Goal: Transaction & Acquisition: Purchase product/service

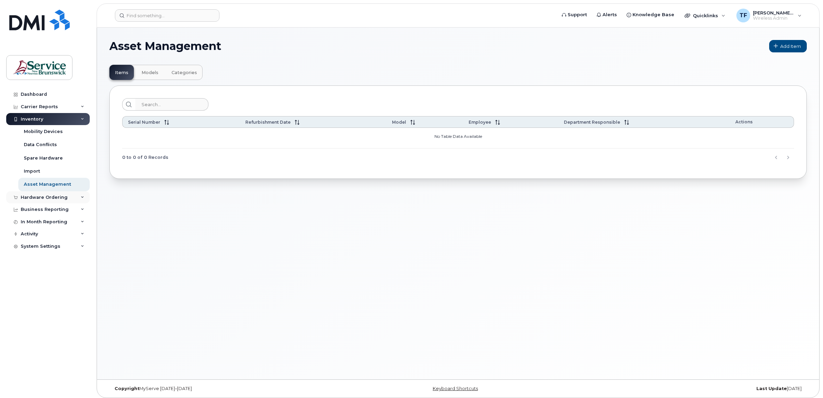
click at [68, 198] on div "Hardware Ordering" at bounding box center [47, 197] width 83 height 12
click at [40, 223] on link "Orders" at bounding box center [53, 223] width 71 height 13
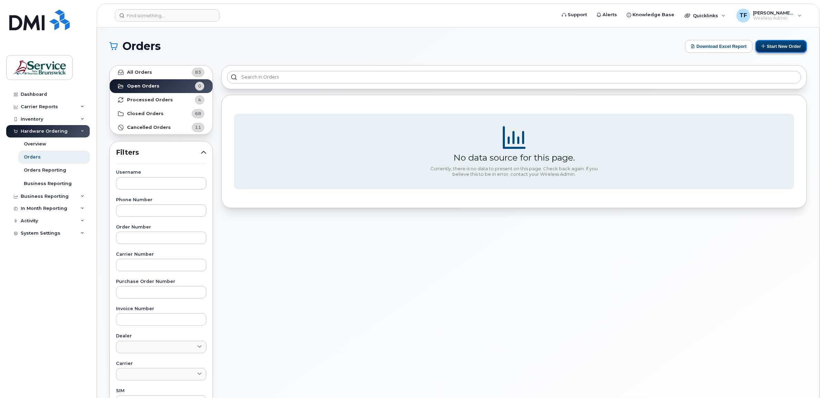
click at [782, 45] on button "Start New Order" at bounding box center [780, 46] width 51 height 13
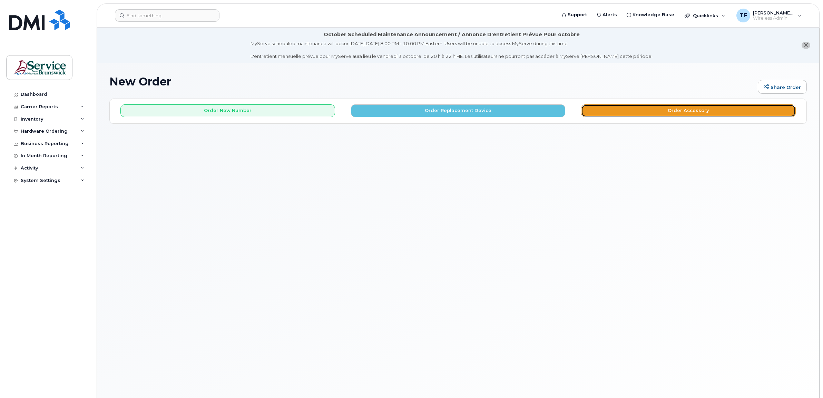
click at [692, 109] on button "Order Accessory" at bounding box center [688, 111] width 215 height 13
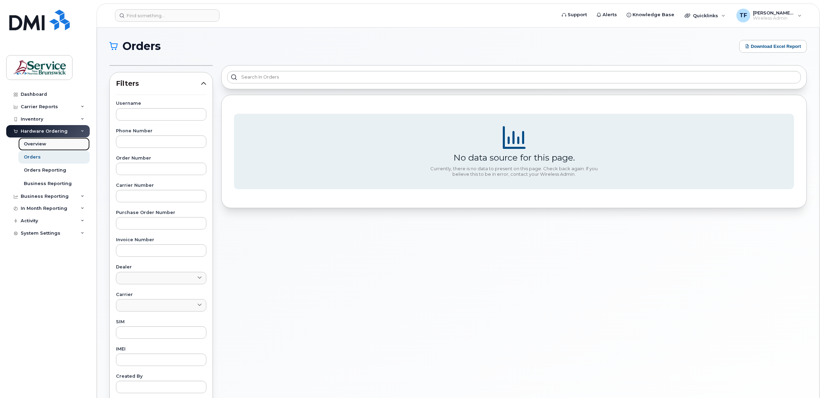
click at [37, 143] on div "Overview" at bounding box center [35, 144] width 22 height 6
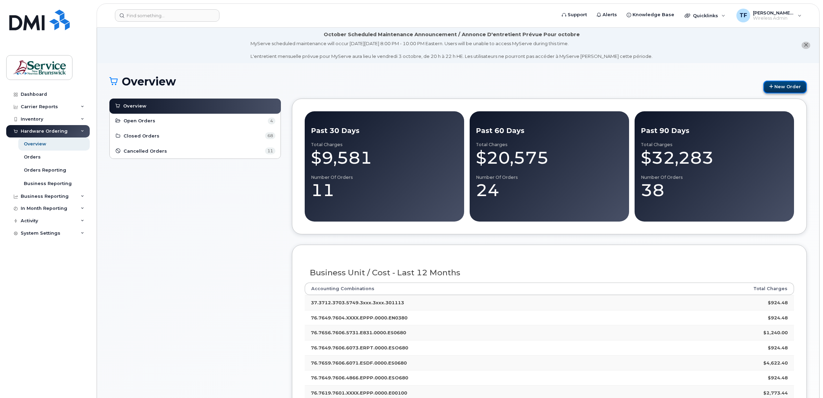
click at [779, 87] on link "New Order" at bounding box center [784, 87] width 43 height 13
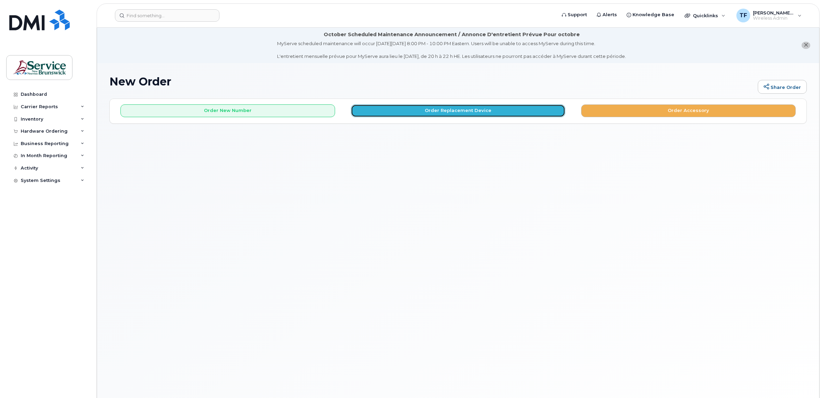
click at [452, 112] on button "Order Replacement Device" at bounding box center [458, 111] width 215 height 13
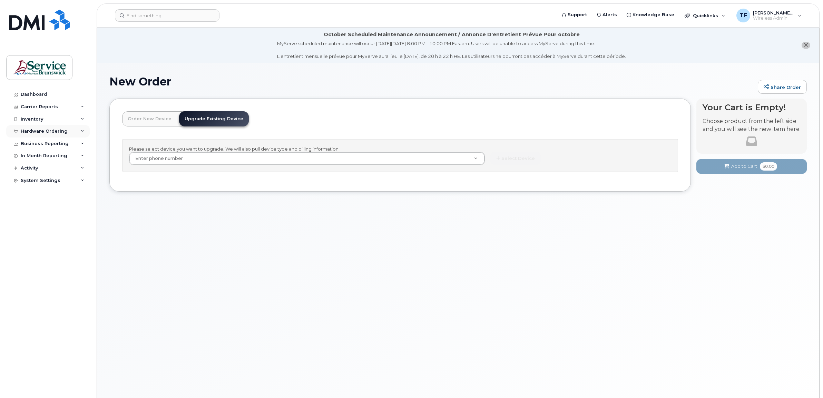
click at [44, 132] on div "Hardware Ordering" at bounding box center [44, 132] width 47 height 6
click at [37, 159] on div "Orders" at bounding box center [32, 157] width 17 height 6
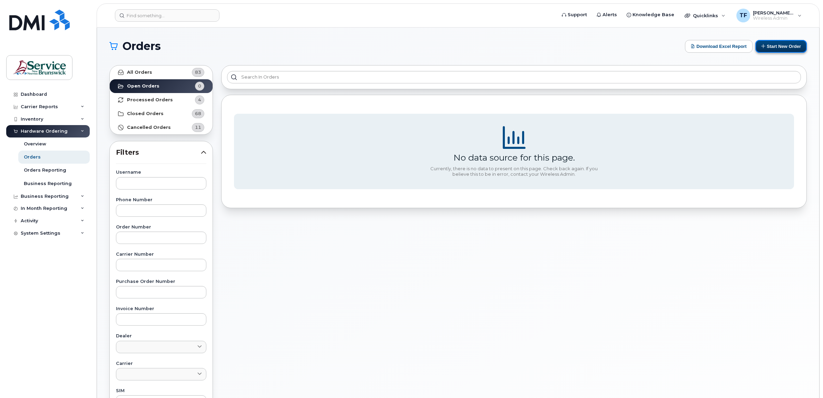
click at [787, 45] on button "Start New Order" at bounding box center [780, 46] width 51 height 13
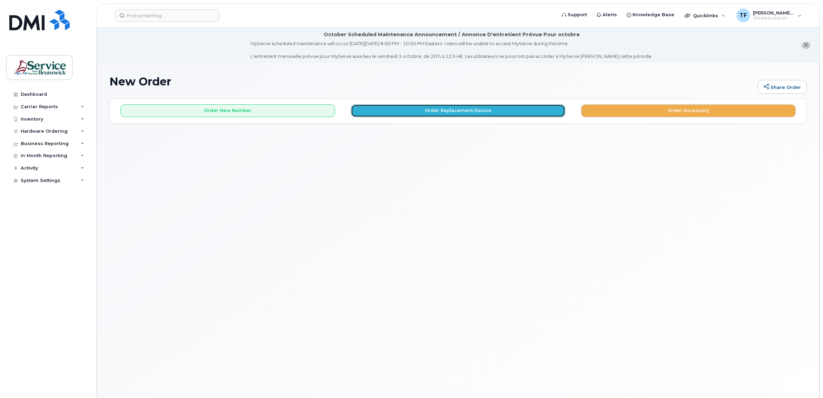
click at [461, 112] on button "Order Replacement Device" at bounding box center [458, 111] width 215 height 13
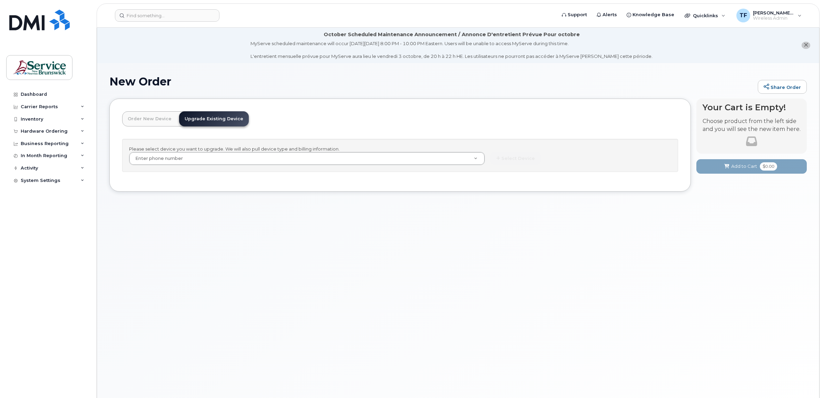
click at [149, 121] on link "Order New Device" at bounding box center [149, 118] width 55 height 15
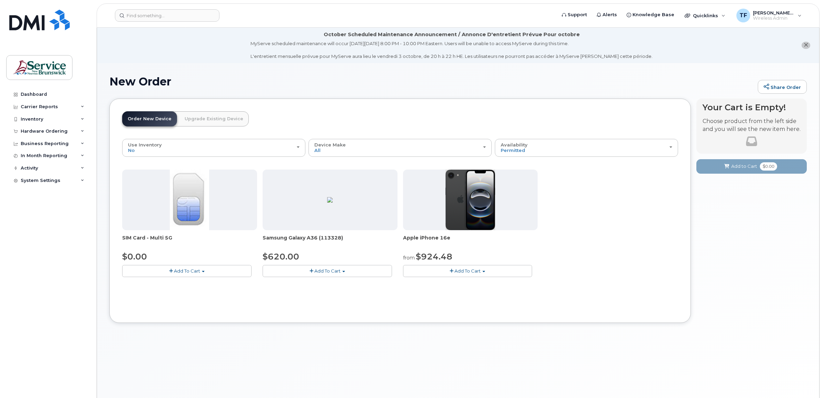
click at [203, 271] on span "button" at bounding box center [203, 271] width 3 height 1
click at [204, 270] on button "Add To Cart" at bounding box center [186, 271] width 129 height 12
click at [445, 104] on div "Order New Device Upgrade Existing Device Order new device and new line Order ne…" at bounding box center [399, 211] width 581 height 225
click at [49, 133] on div "Hardware Ordering" at bounding box center [44, 132] width 47 height 6
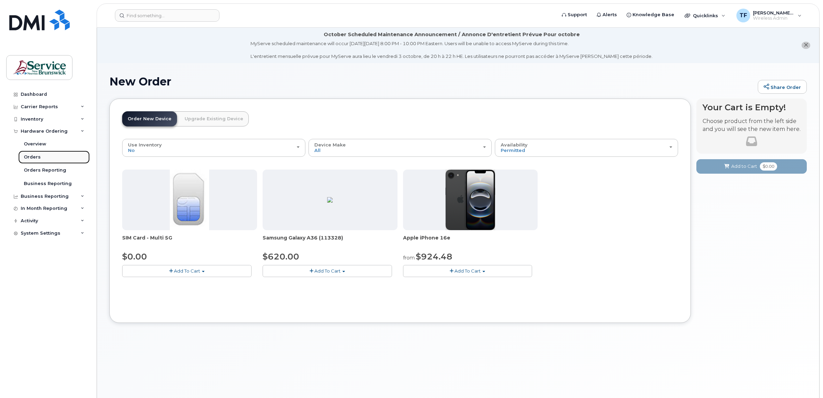
click at [35, 159] on div "Orders" at bounding box center [32, 157] width 17 height 6
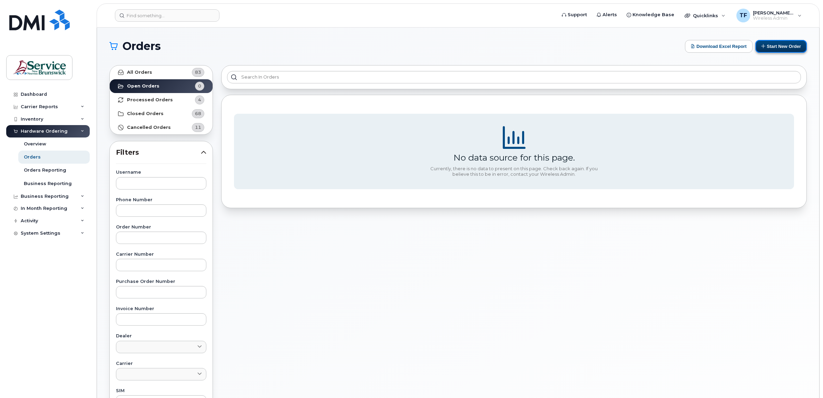
click at [773, 49] on button "Start New Order" at bounding box center [780, 46] width 51 height 13
click at [778, 47] on button "Start New Order" at bounding box center [780, 46] width 51 height 13
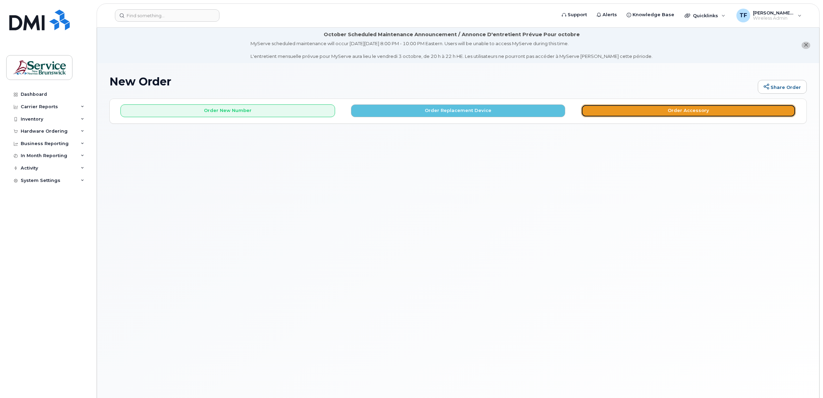
click at [691, 113] on button "Order Accessory" at bounding box center [688, 111] width 215 height 13
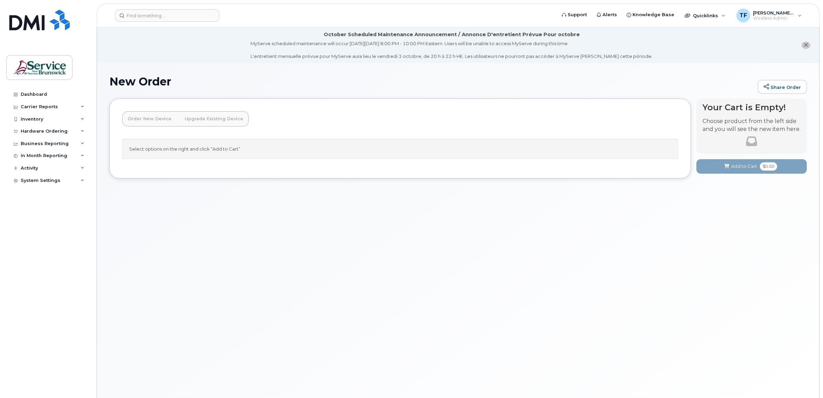
click at [730, 140] on div at bounding box center [751, 141] width 98 height 17
click at [159, 120] on link "Order New Device" at bounding box center [149, 118] width 55 height 15
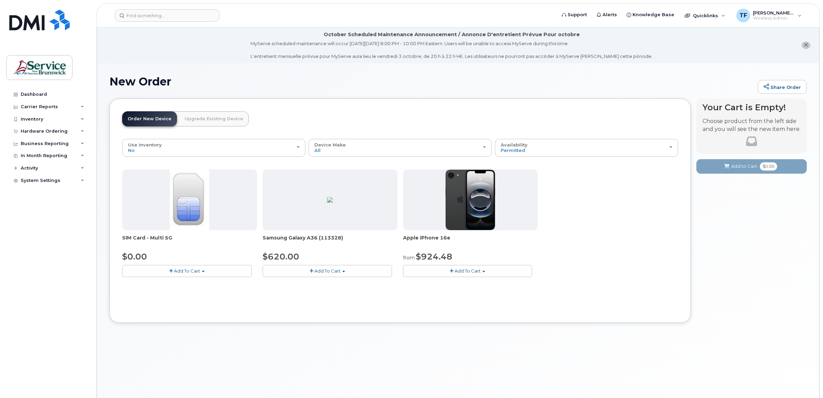
click at [197, 271] on span "Add To Cart" at bounding box center [187, 271] width 26 height 6
click at [171, 283] on link "$0.00 - New Activation" at bounding box center [157, 284] width 66 height 9
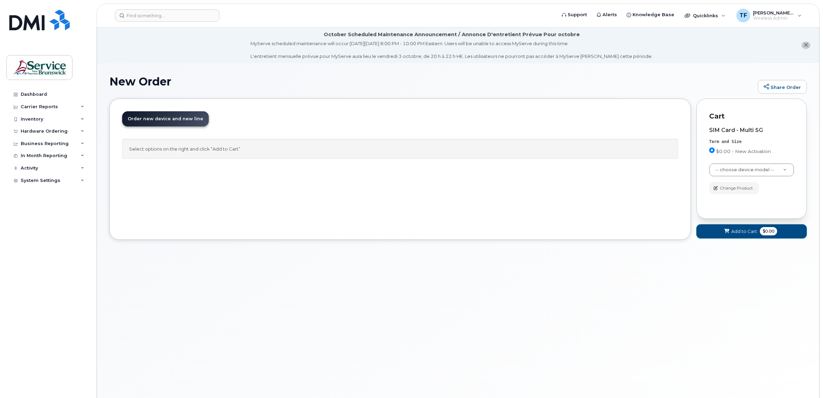
click at [742, 228] on button "Add to Cart $0.00" at bounding box center [751, 232] width 110 height 14
click at [739, 230] on span "Add to Cart" at bounding box center [744, 231] width 26 height 7
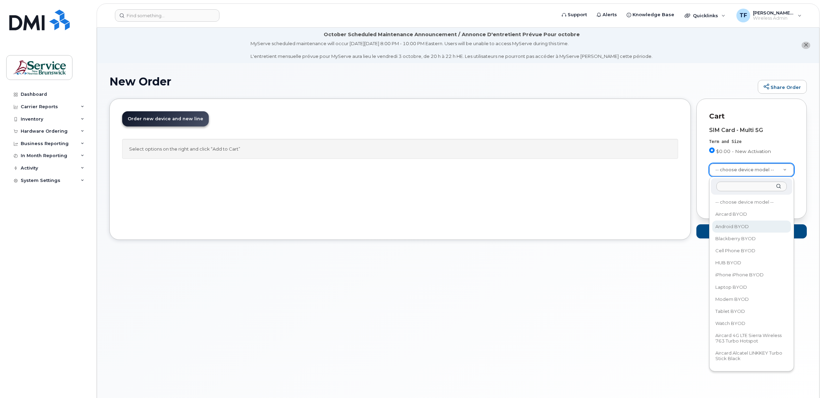
select select "2422"
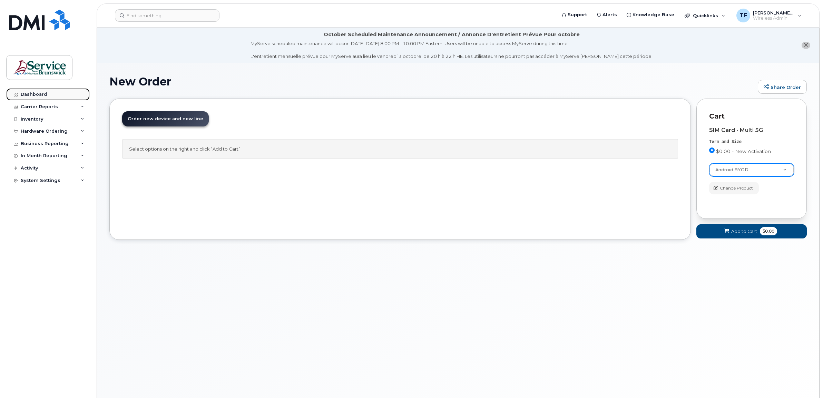
click at [34, 94] on div "Dashboard" at bounding box center [34, 95] width 26 height 6
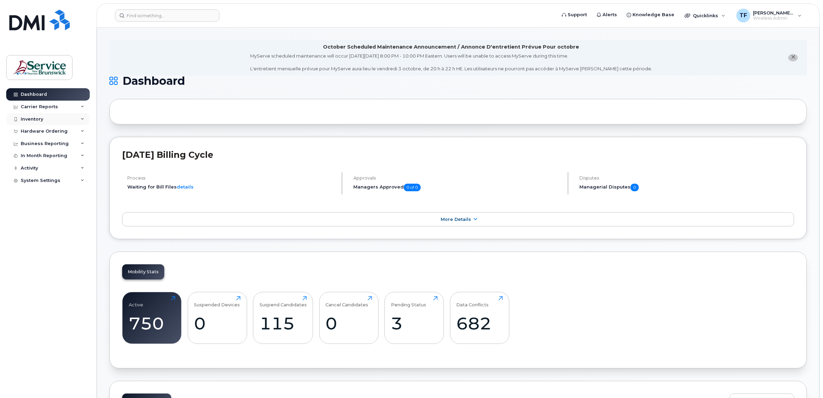
click at [42, 119] on div "Inventory" at bounding box center [32, 120] width 22 height 6
click at [66, 199] on div "Hardware Ordering" at bounding box center [47, 197] width 83 height 12
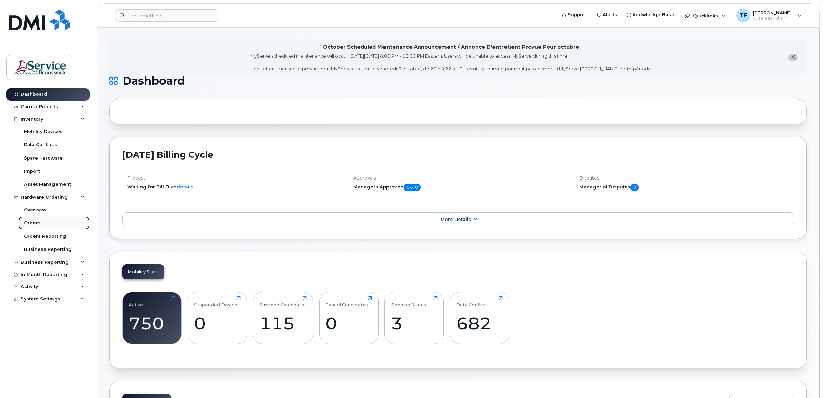
click at [39, 221] on link "Orders" at bounding box center [53, 223] width 71 height 13
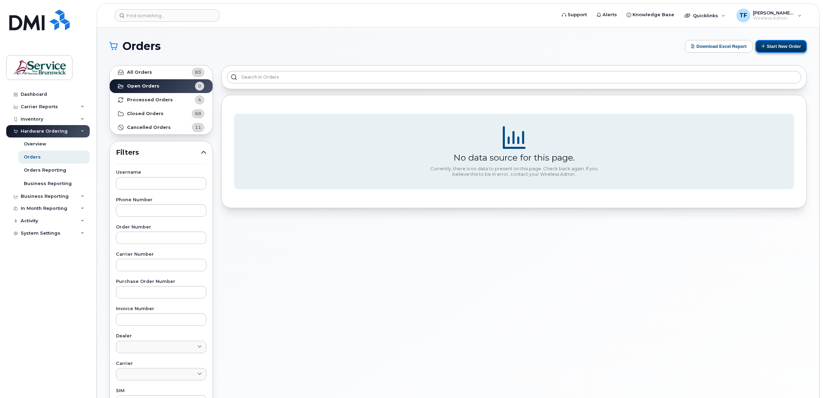
click at [774, 49] on button "Start New Order" at bounding box center [780, 46] width 51 height 13
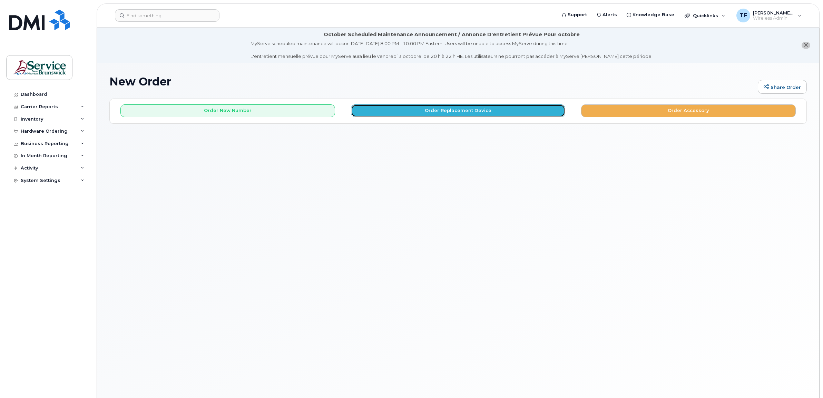
click at [492, 109] on button "Order Replacement Device" at bounding box center [458, 111] width 215 height 13
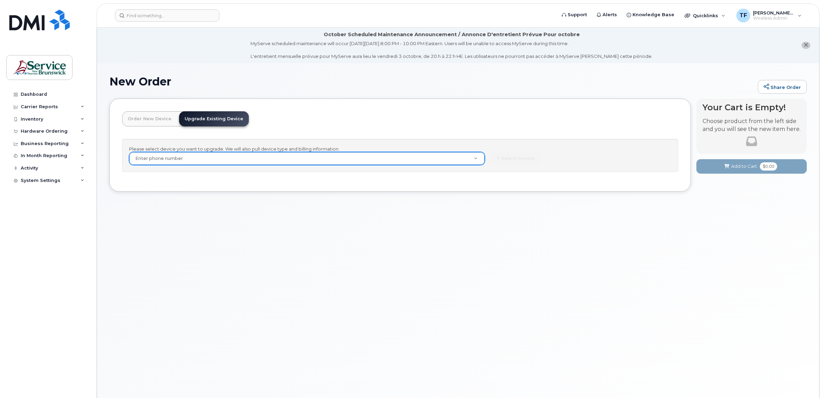
click at [144, 121] on link "Order New Device" at bounding box center [149, 118] width 55 height 15
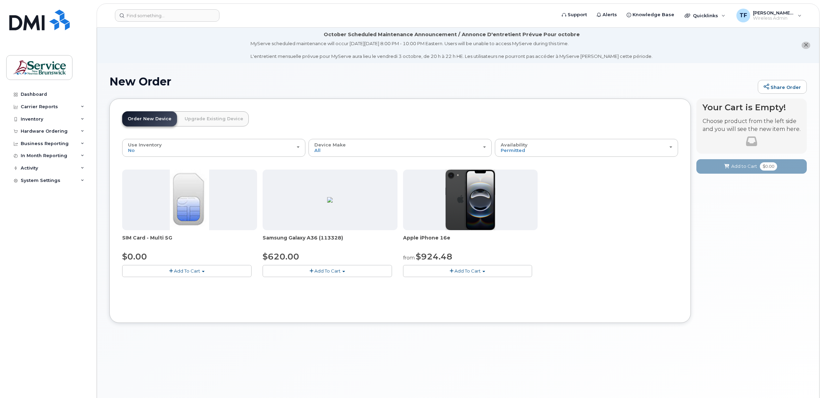
click at [192, 270] on span "Add To Cart" at bounding box center [187, 271] width 26 height 6
click at [166, 284] on link "$0.00 - New Activation" at bounding box center [157, 284] width 66 height 9
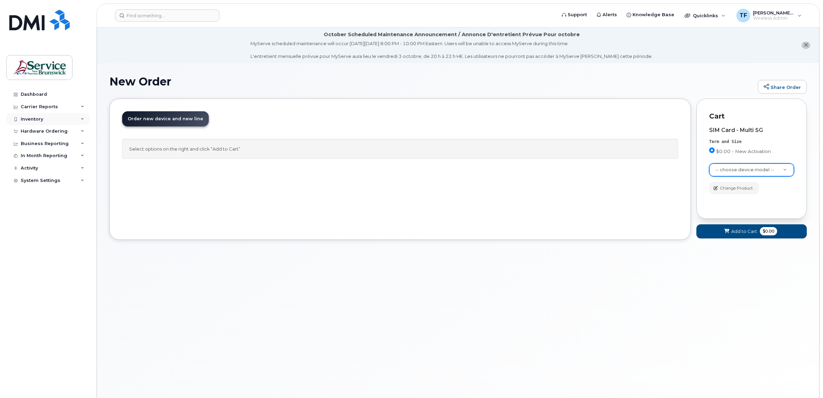
click at [81, 117] on div "Inventory" at bounding box center [47, 119] width 83 height 12
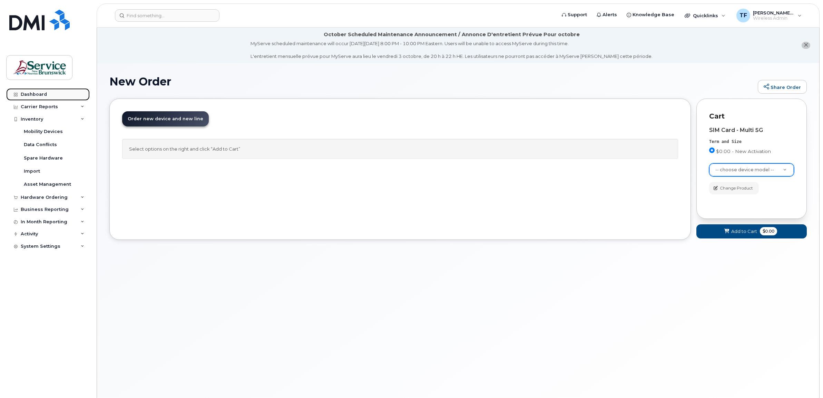
click at [25, 93] on div "Dashboard" at bounding box center [34, 95] width 26 height 6
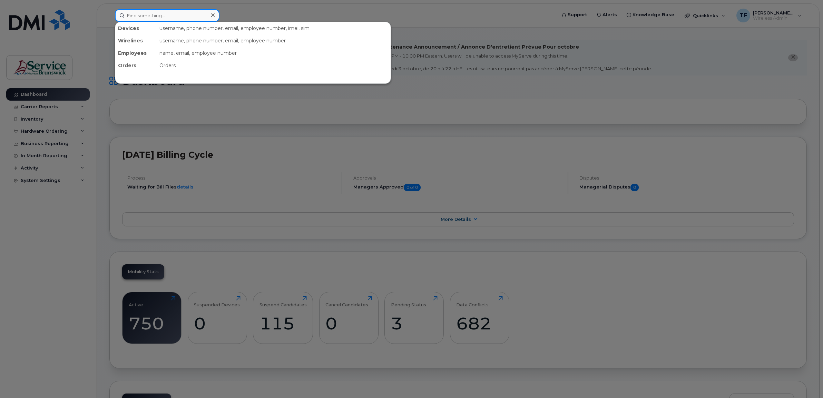
click at [159, 18] on input at bounding box center [167, 15] width 105 height 12
click at [62, 221] on div at bounding box center [411, 199] width 823 height 398
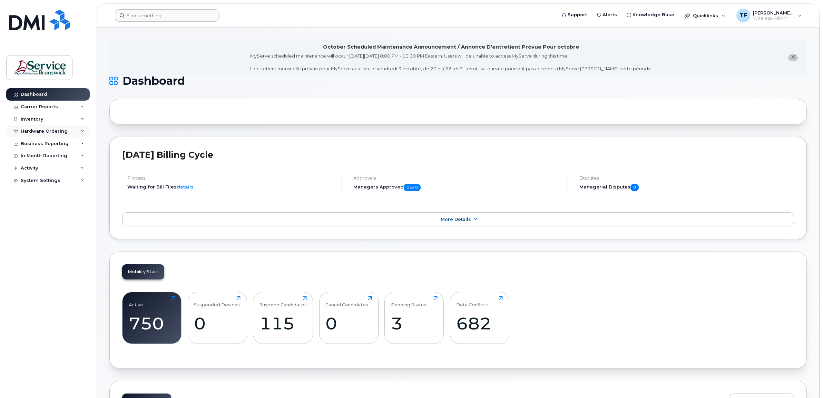
click at [83, 131] on icon at bounding box center [82, 131] width 3 height 3
click at [32, 156] on div "Orders" at bounding box center [32, 157] width 17 height 6
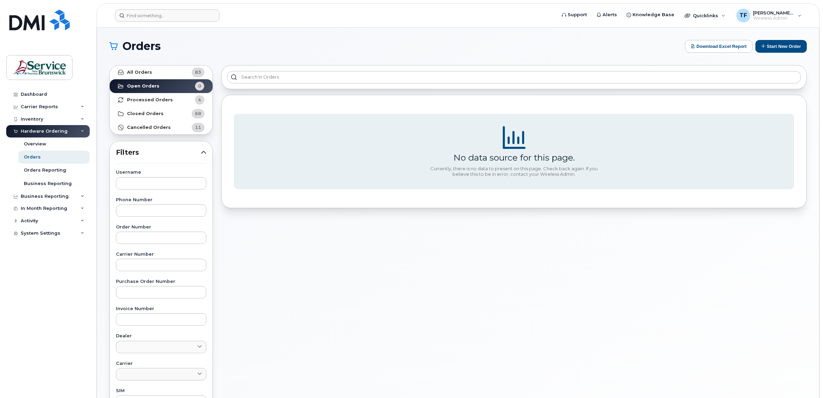
click at [236, 142] on section "No data source for this page. Currently, there is no data to present on this pa…" at bounding box center [514, 152] width 560 height 76
click at [780, 47] on button "Start New Order" at bounding box center [780, 46] width 51 height 13
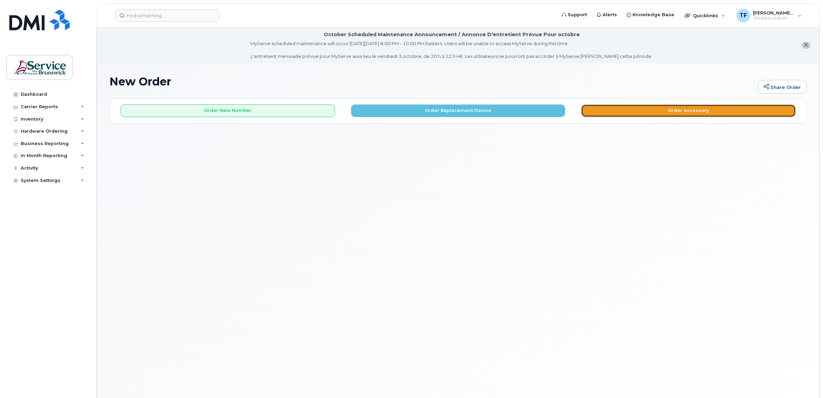
click at [654, 106] on button "Order Accessory" at bounding box center [688, 111] width 215 height 13
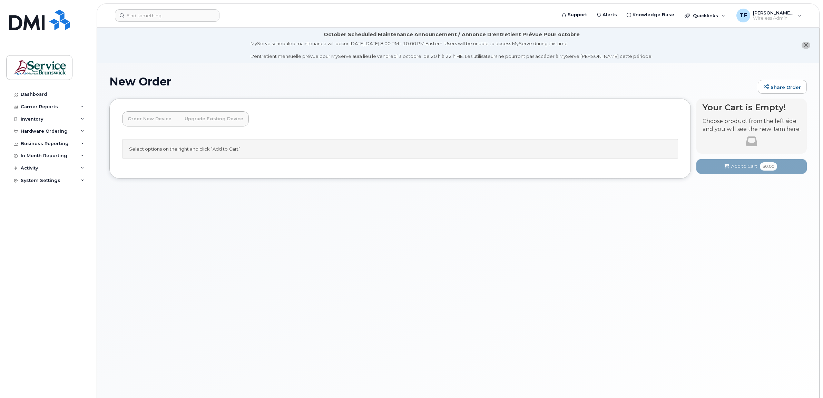
click at [205, 120] on link "Upgrade Existing Device" at bounding box center [214, 118] width 70 height 15
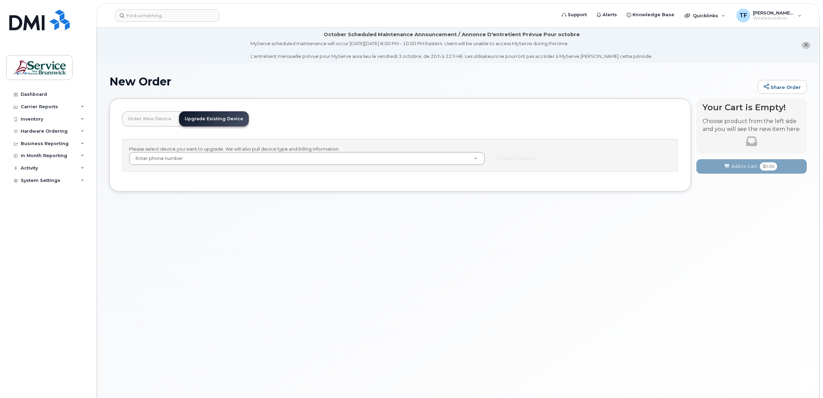
click at [140, 118] on link "Order New Device" at bounding box center [149, 118] width 55 height 15
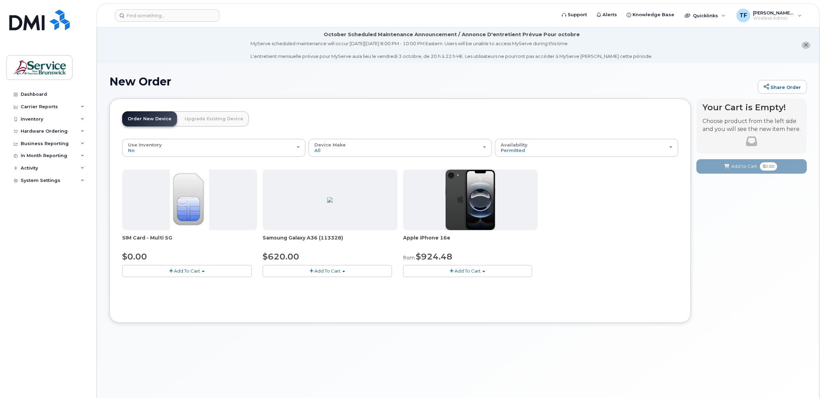
click at [183, 271] on span "Add To Cart" at bounding box center [187, 271] width 26 height 6
click at [165, 283] on link "$0.00 - New Activation" at bounding box center [157, 284] width 66 height 9
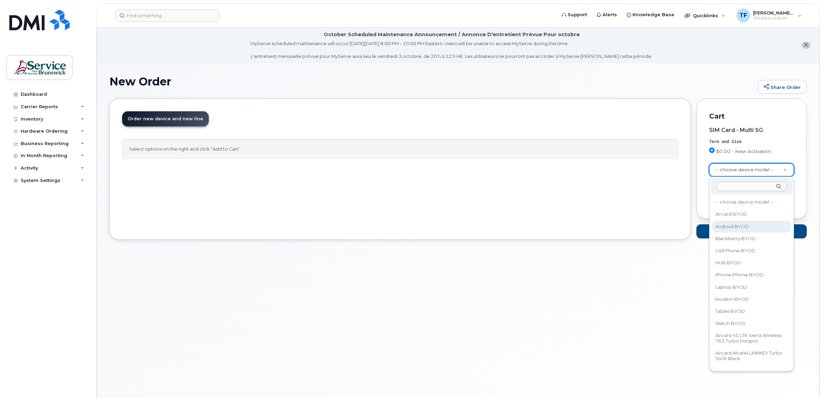
select select "2422"
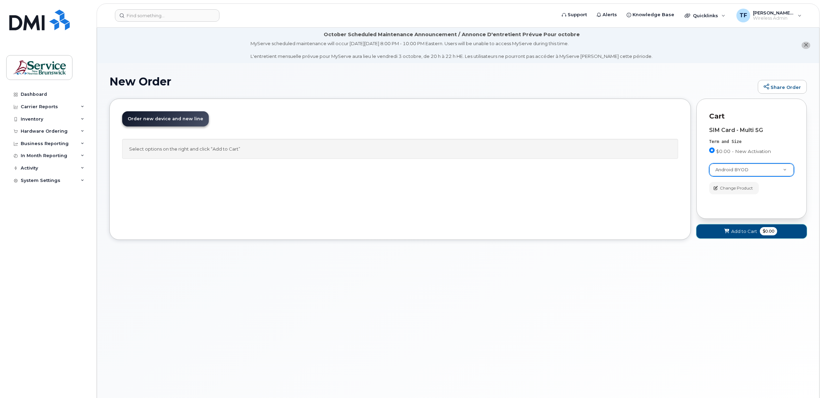
click at [748, 230] on span "Add to Cart" at bounding box center [744, 231] width 26 height 7
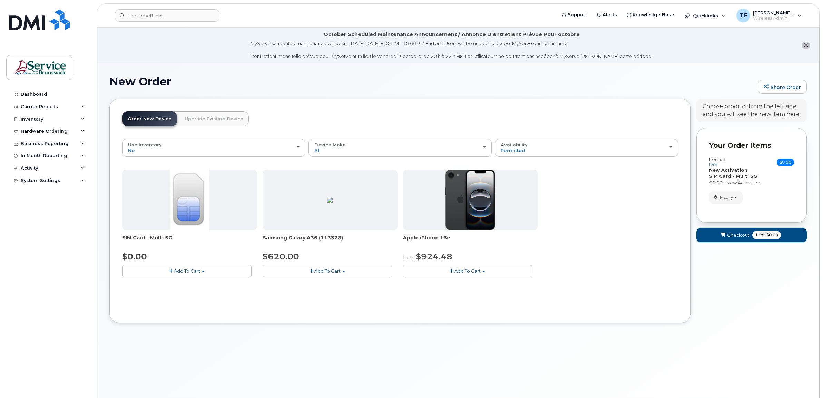
click at [734, 236] on span "Checkout" at bounding box center [738, 235] width 22 height 7
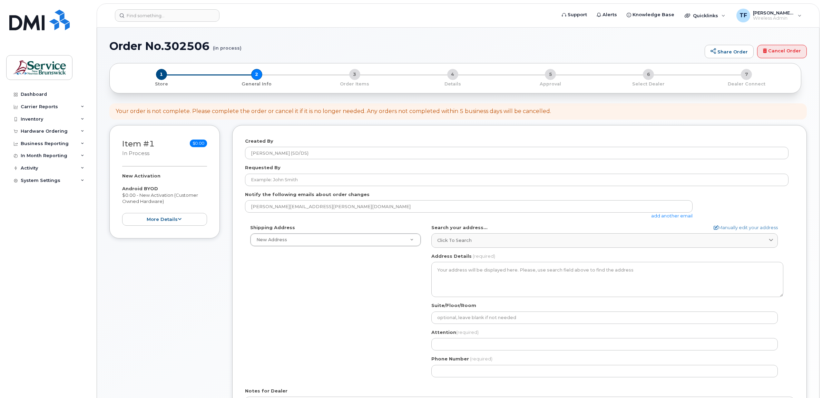
select select
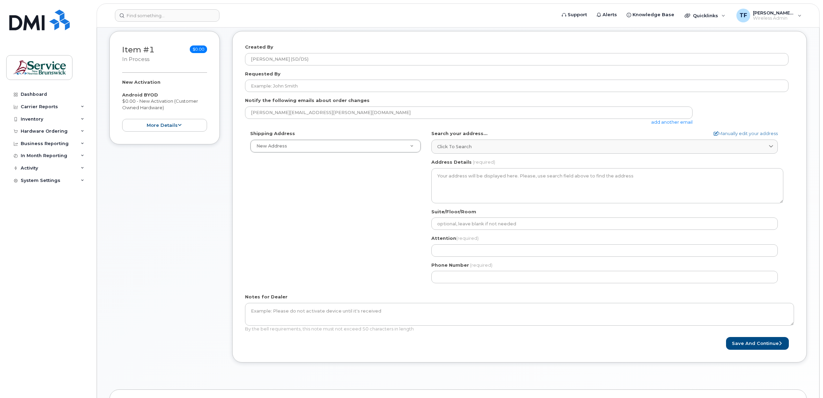
scroll to position [130, 0]
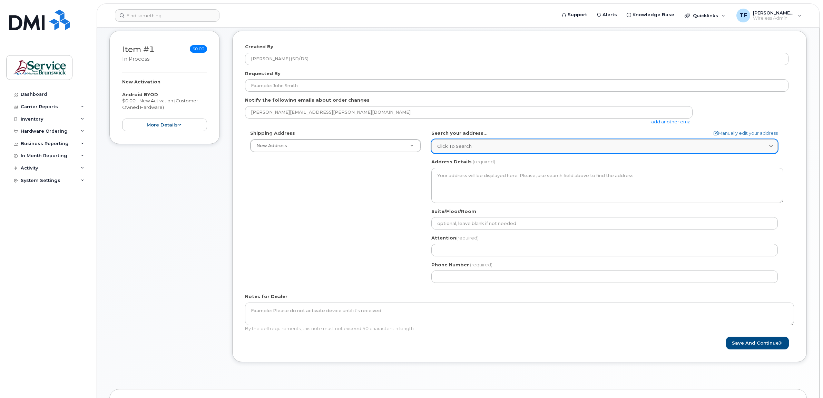
click at [465, 146] on span "Click to search" at bounding box center [454, 146] width 34 height 7
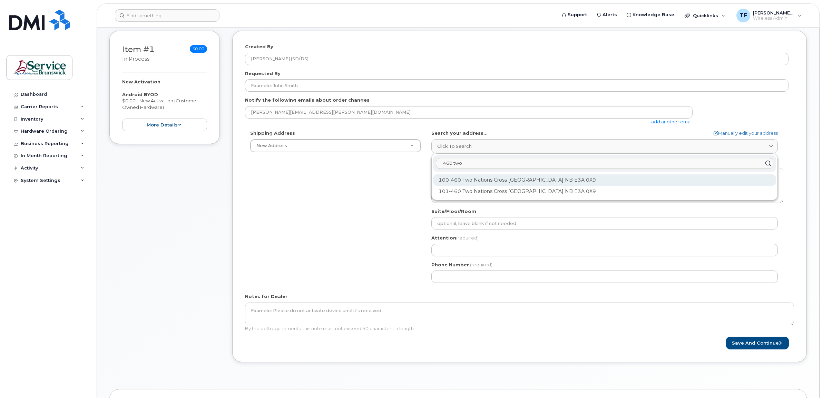
type input "460 two"
click at [485, 179] on div "100-460 Two Nations Cross [GEOGRAPHIC_DATA] NB E3A 0X9" at bounding box center [604, 180] width 343 height 11
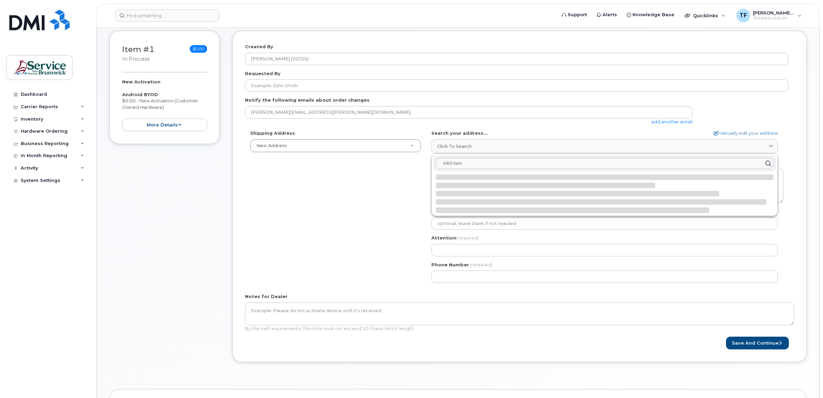
select select
type textarea "100-460 Two Nations Cross FREDERICTON NB E3A 0X9 CANADA"
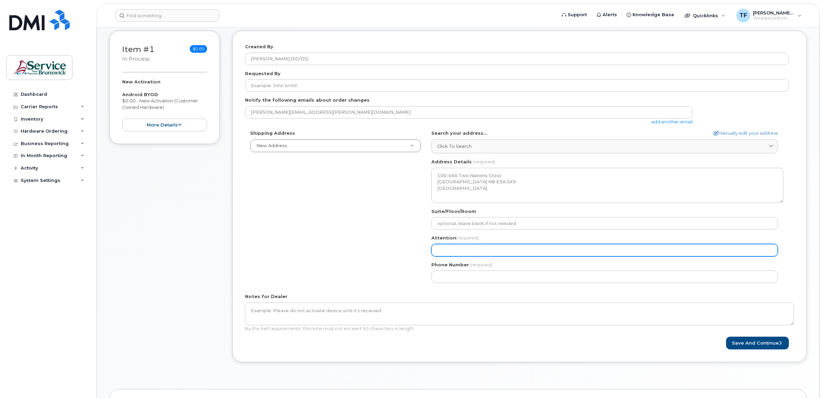
click at [468, 252] on input "Attention (required)" at bounding box center [604, 250] width 346 height 12
select select
type input "E"
select select
type input "Er"
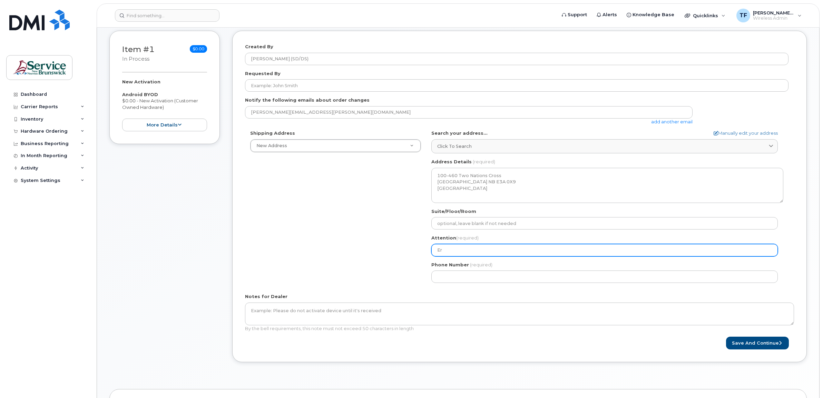
select select
type input "Eri"
select select
type input "Erin"
select select
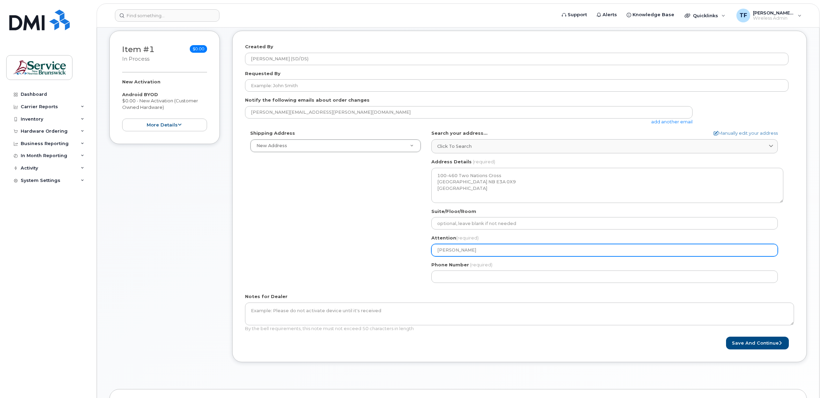
type input "Erin L"
select select
type input "Erin Lo"
select select
type input "Erin Lof"
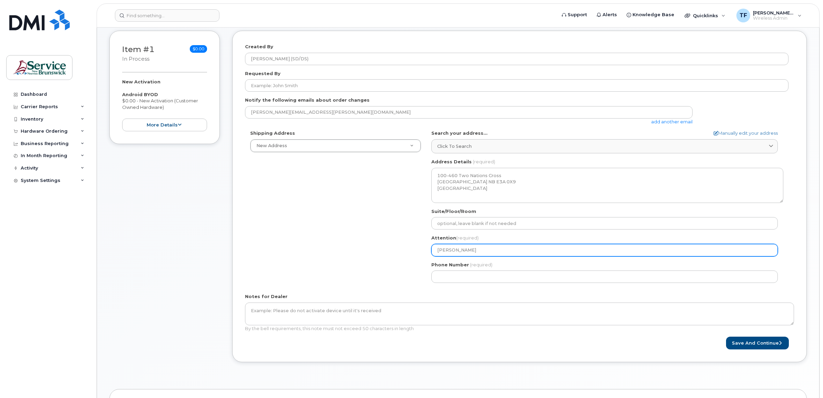
select select
type input "Erin Lofs"
select select
type input "Erin Lofst"
select select
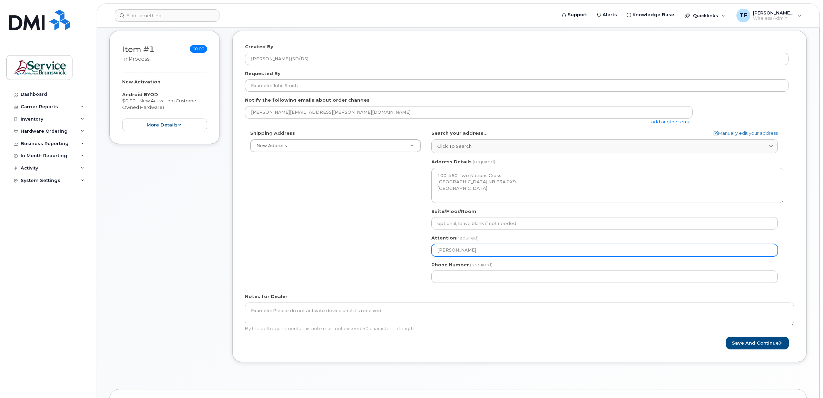
type input "Erin Lofstr"
select select
type input "Erin Lofstro"
select select
type input "[PERSON_NAME]"
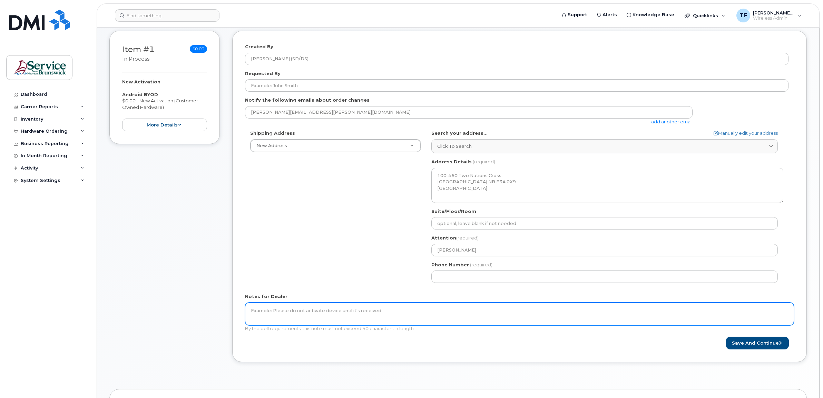
click at [545, 317] on textarea "Notes for Dealer" at bounding box center [519, 314] width 549 height 23
click at [289, 309] on textarea "This number already exists in Telus, will be porte" at bounding box center [519, 314] width 549 height 23
type textarea "This number exists in Telus, will be ported to bel"
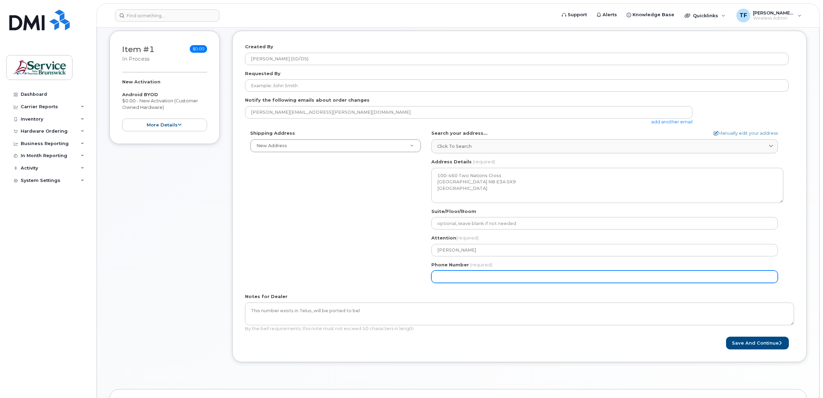
click at [450, 275] on input "Phone Number" at bounding box center [604, 277] width 346 height 12
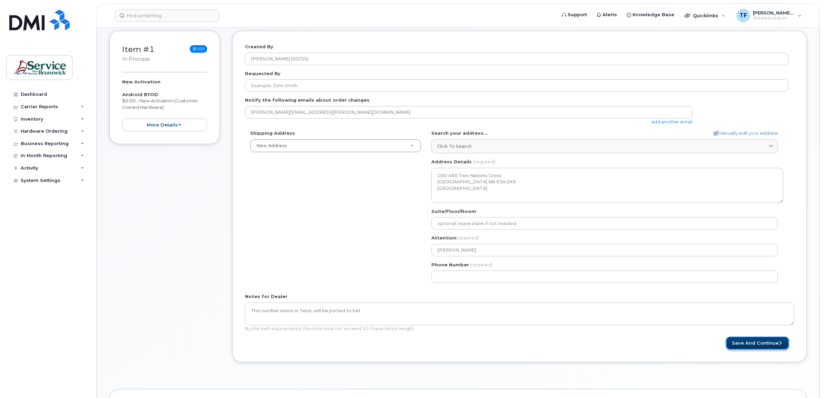
click at [765, 344] on button "Save and Continue" at bounding box center [757, 343] width 63 height 13
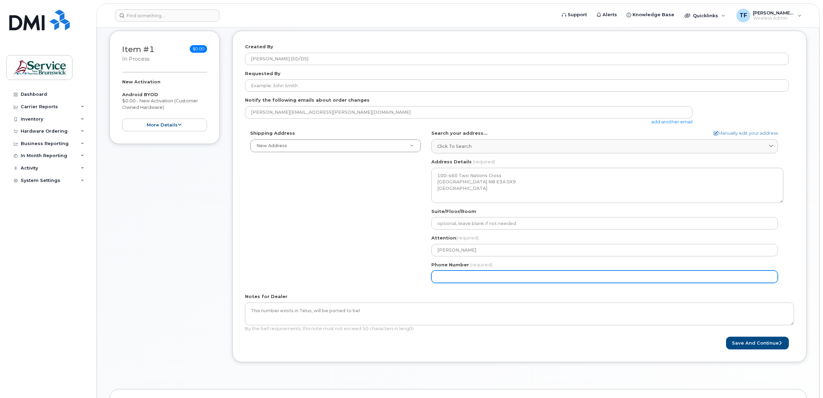
click at [456, 276] on input "Phone Number" at bounding box center [604, 277] width 346 height 12
select select
click at [482, 278] on input "5062595437" at bounding box center [604, 277] width 346 height 12
type input "5062595437"
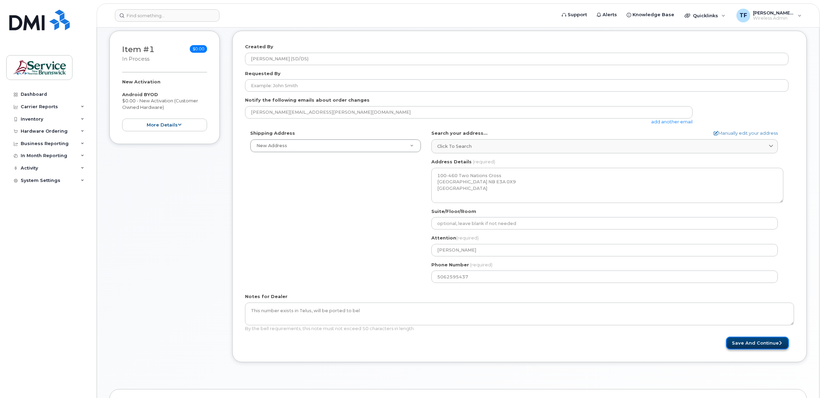
click at [763, 344] on button "Save and Continue" at bounding box center [757, 343] width 63 height 13
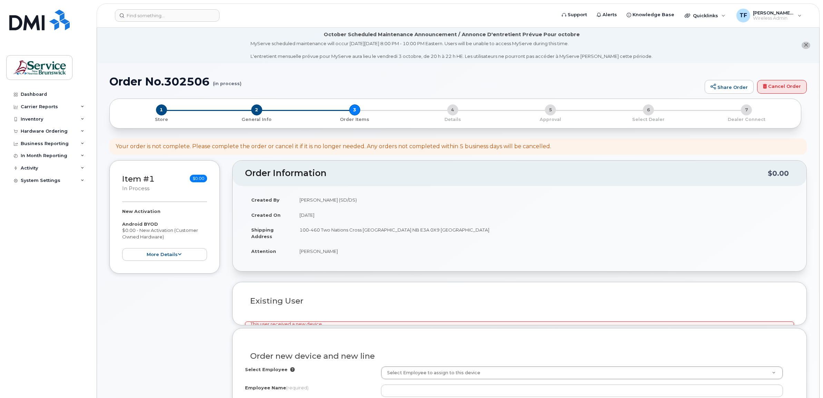
select select
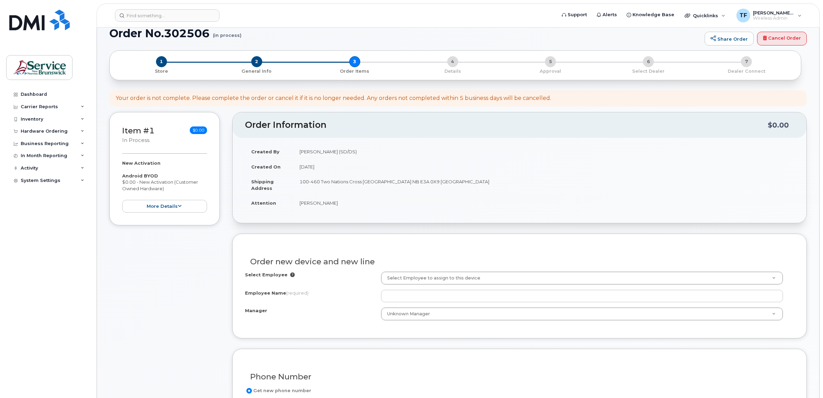
scroll to position [49, 0]
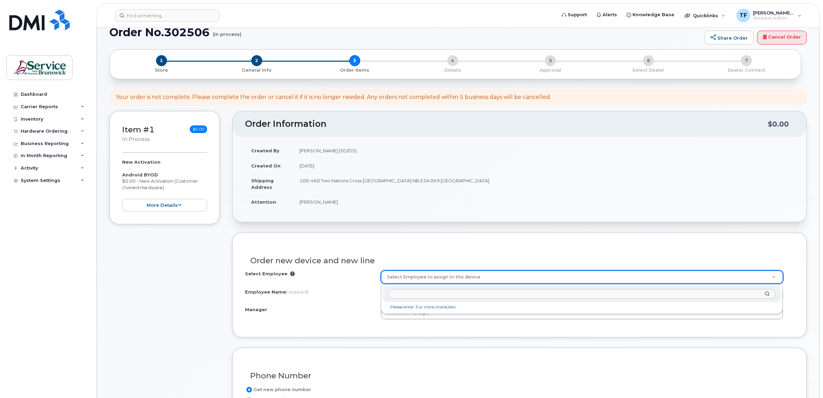
click at [409, 297] on input "text" at bounding box center [581, 294] width 387 height 10
type input "Miramichi on Call"
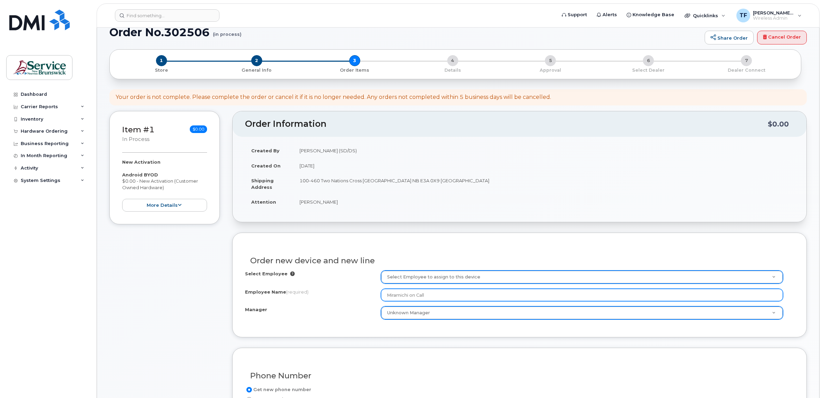
type input "Miramichi on Call"
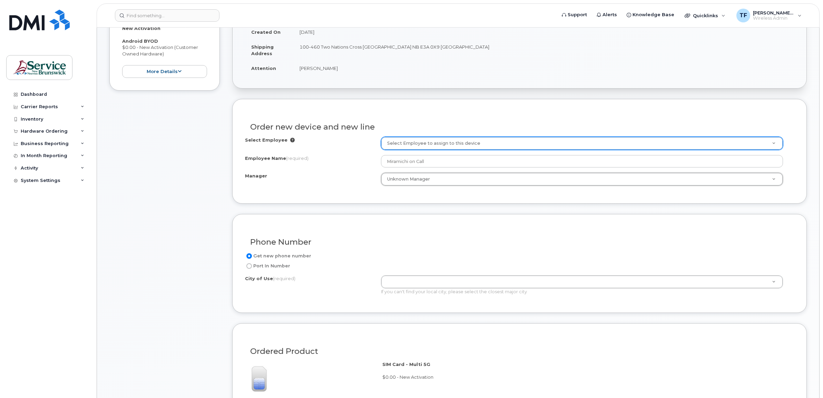
scroll to position [209, 0]
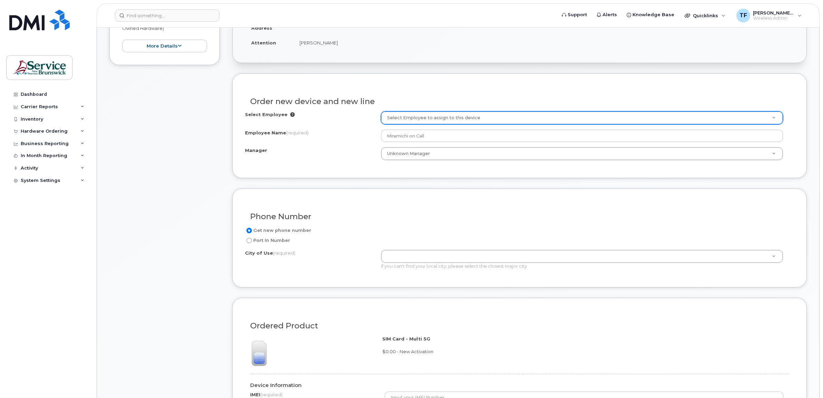
click at [249, 241] on input "Port In Number" at bounding box center [249, 241] width 6 height 6
radio input "true"
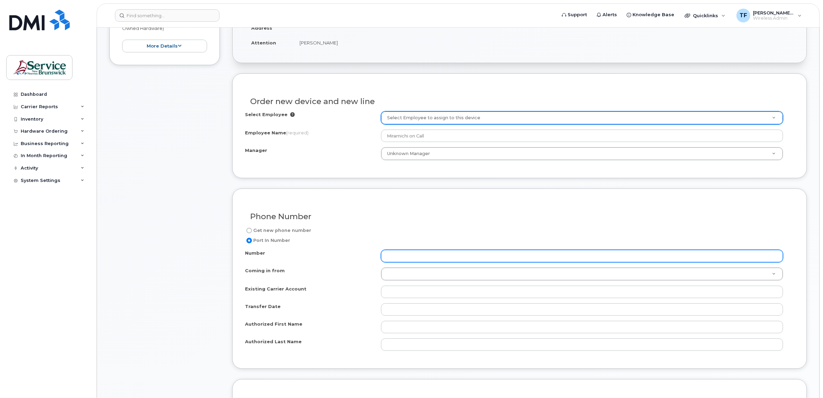
click at [409, 256] on input "Number" at bounding box center [582, 256] width 402 height 12
paste input "5062515729"
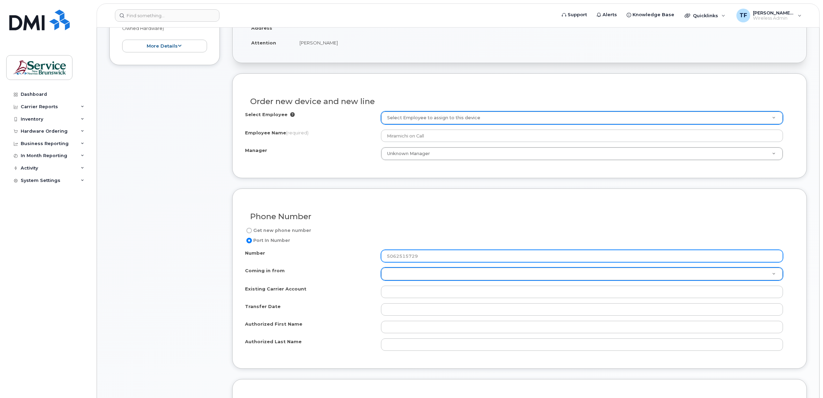
type input "5062515729"
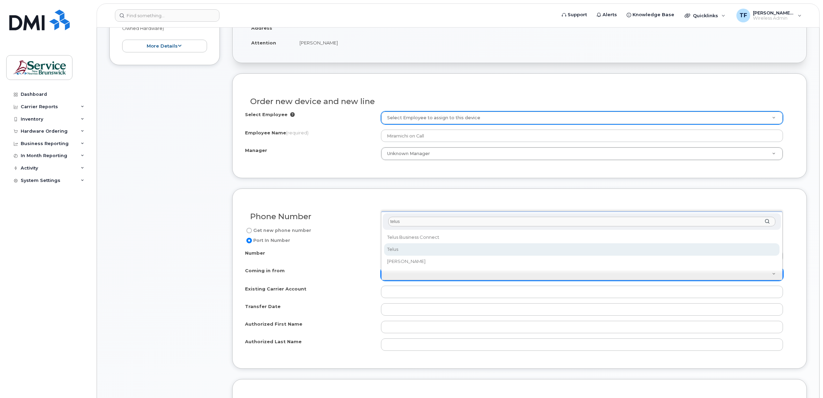
type input "telus"
select select "Telus"
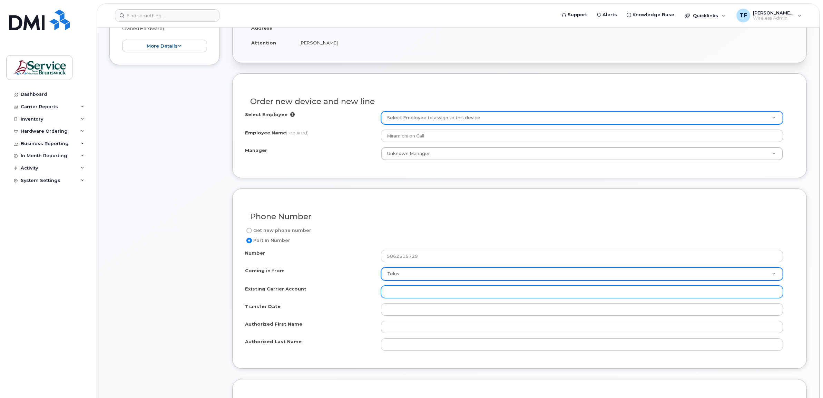
click at [436, 297] on input "Existing Carrier Account" at bounding box center [582, 292] width 402 height 12
type input "37286042"
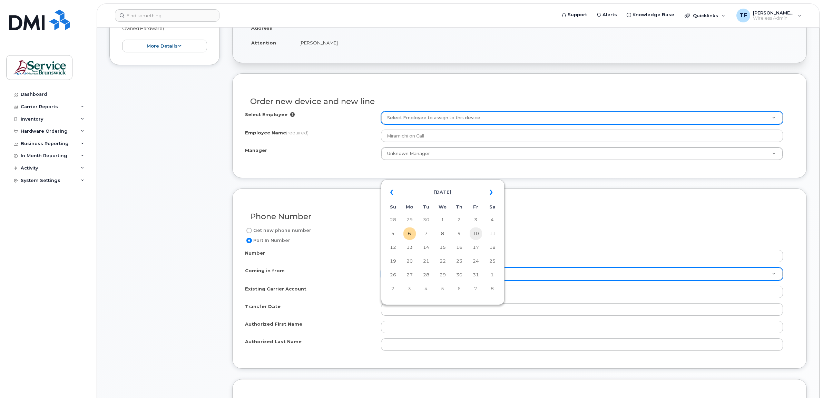
click at [476, 233] on td "10" at bounding box center [475, 234] width 12 height 12
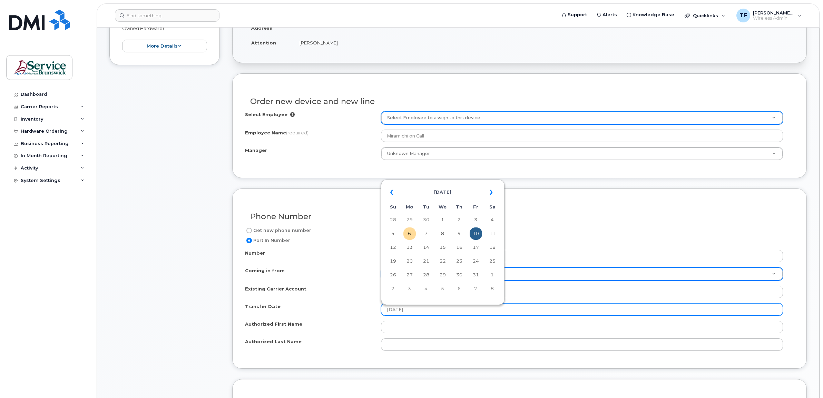
click at [418, 306] on input "[DATE]" at bounding box center [582, 310] width 402 height 12
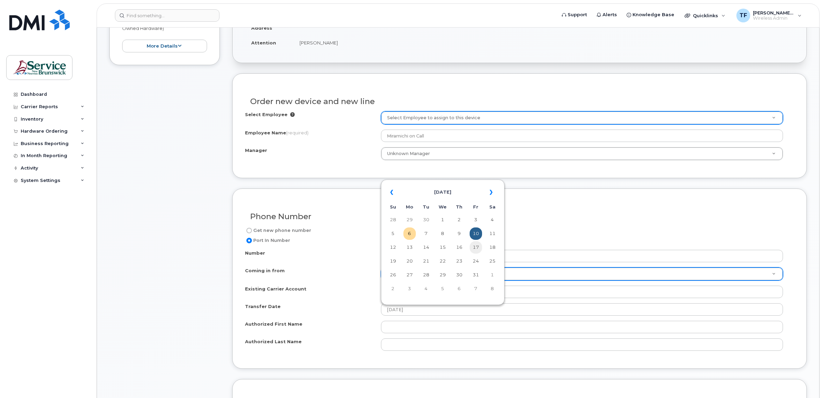
click at [476, 249] on td "17" at bounding box center [475, 247] width 12 height 12
type input "[DATE]"
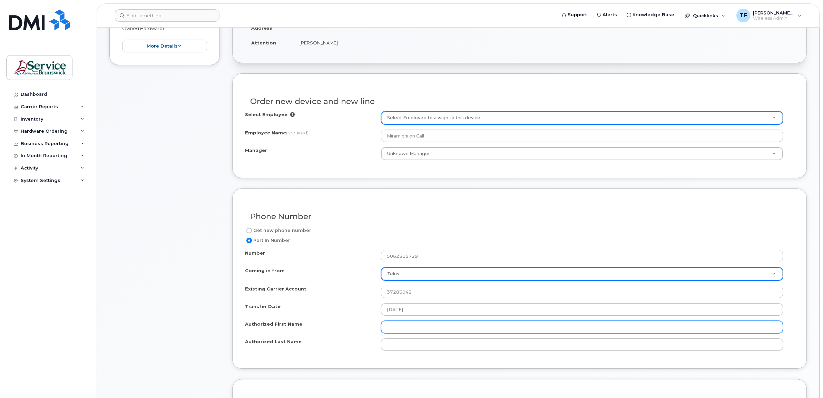
click at [404, 327] on input "Authorized First Name" at bounding box center [582, 327] width 402 height 12
type input "[PERSON_NAME]"
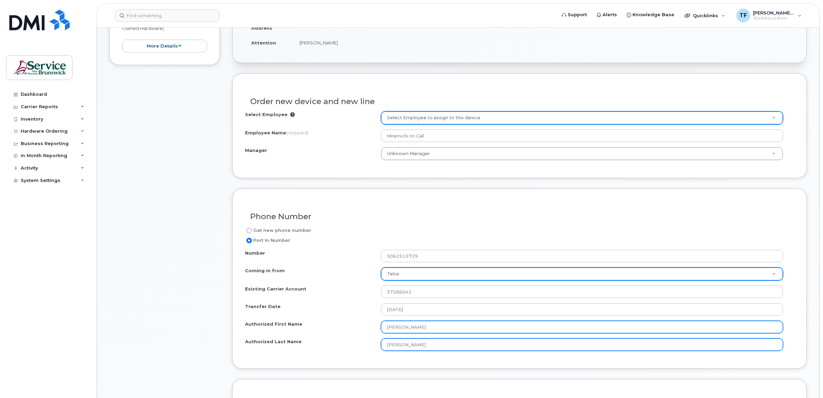
type input "[PERSON_NAME]"
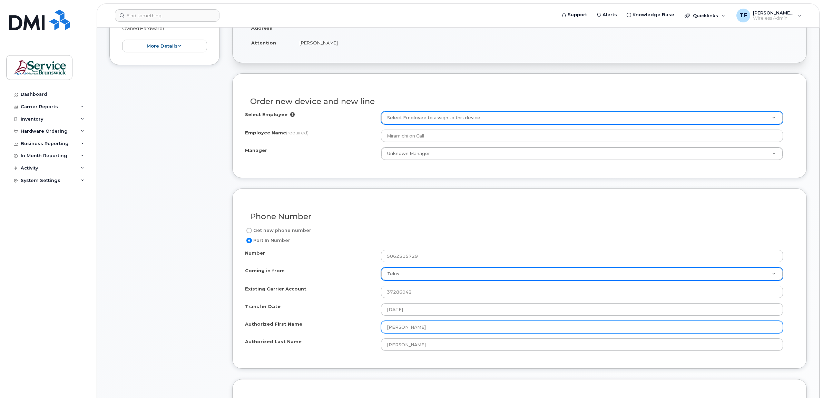
scroll to position [490, 0]
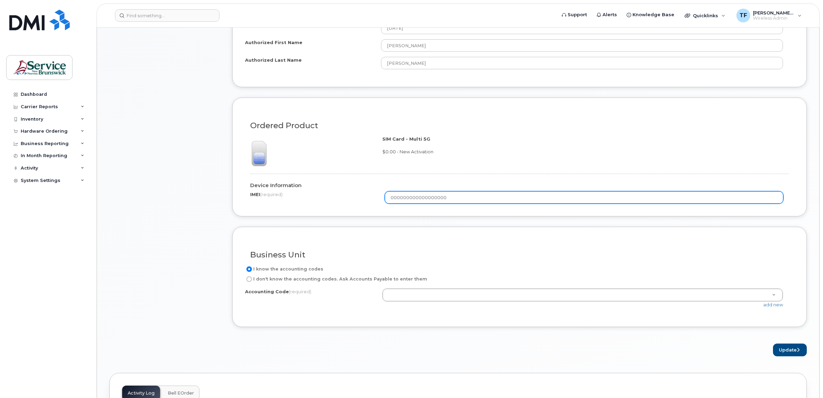
type input "000000000000000000"
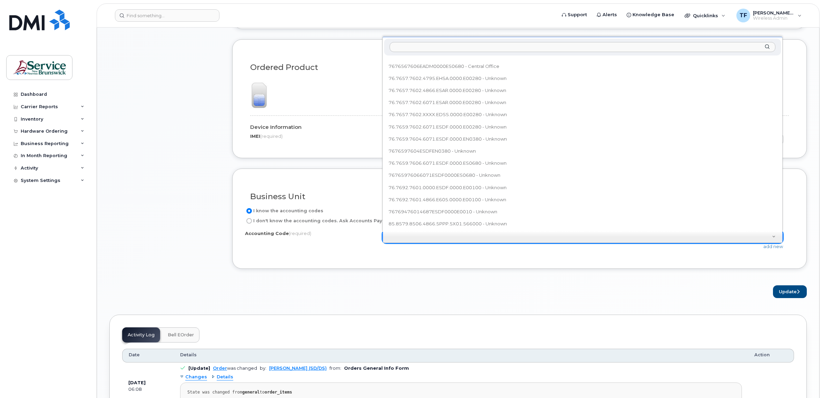
scroll to position [549, 0]
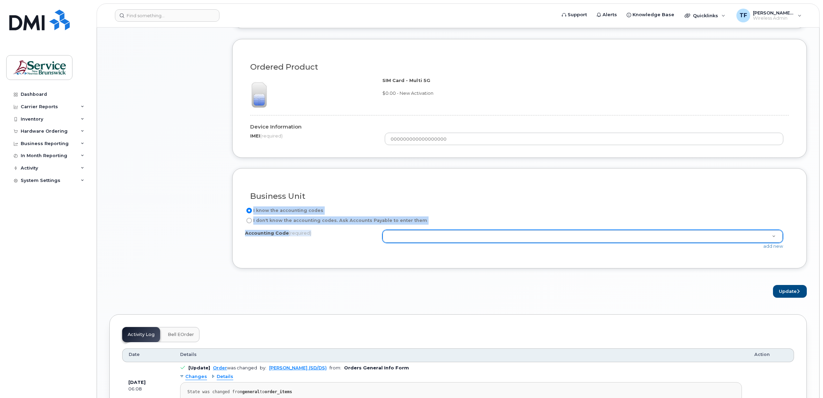
drag, startPoint x: 455, startPoint y: 195, endPoint x: 413, endPoint y: 241, distance: 62.7
click at [413, 241] on div "Business Unit I know the accounting codes I don't know the accounting codes. As…" at bounding box center [519, 218] width 574 height 100
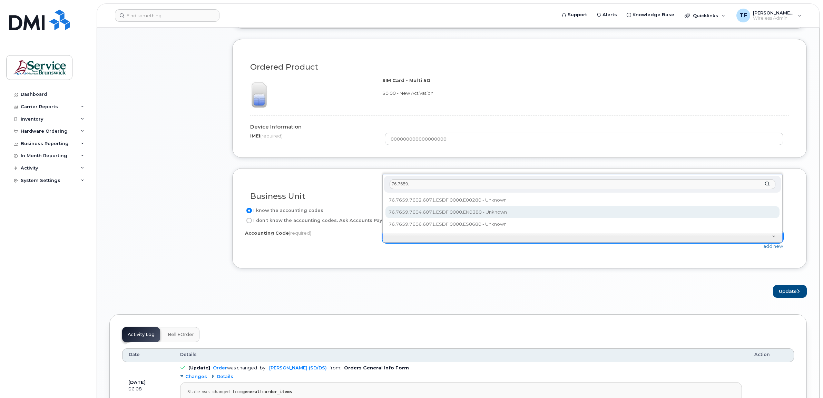
type input "76.7659."
select select "76.7659.7604.6071.ESDF.0000.EN0380"
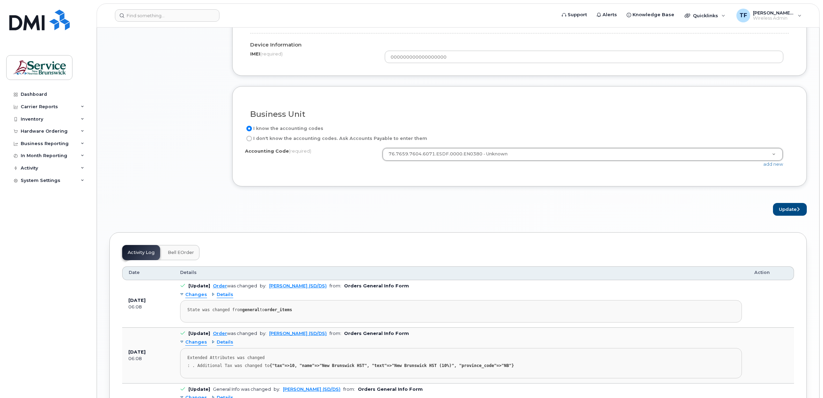
scroll to position [632, 0]
click at [782, 213] on button "Update" at bounding box center [790, 209] width 34 height 13
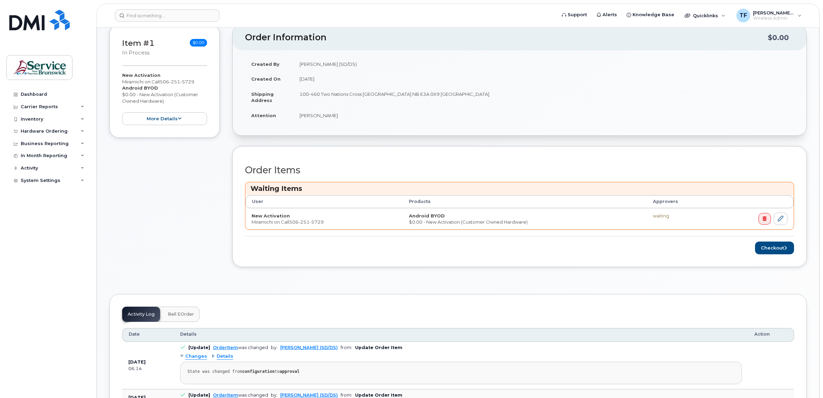
scroll to position [165, 0]
click at [780, 221] on icon at bounding box center [780, 220] width 6 height 6
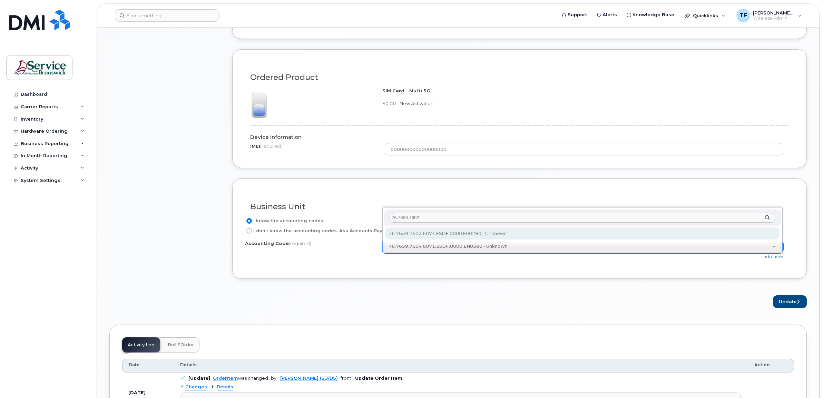
type input "76.7659.7602"
select select "76.7659.7602.6071.ESDF.0000.E00280"
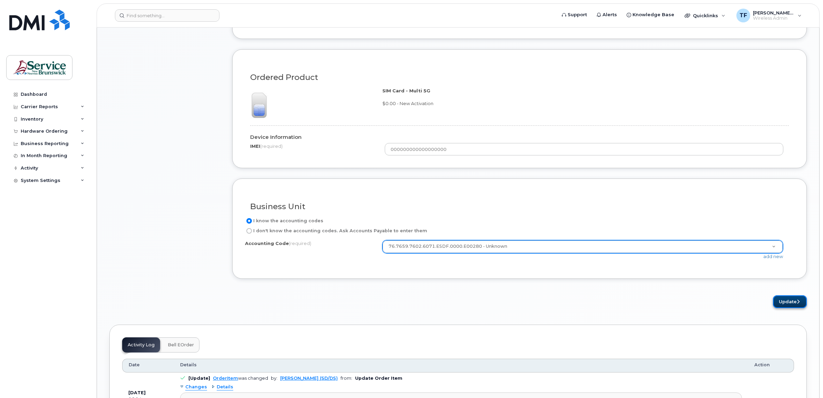
click at [782, 302] on button "Update" at bounding box center [790, 302] width 34 height 13
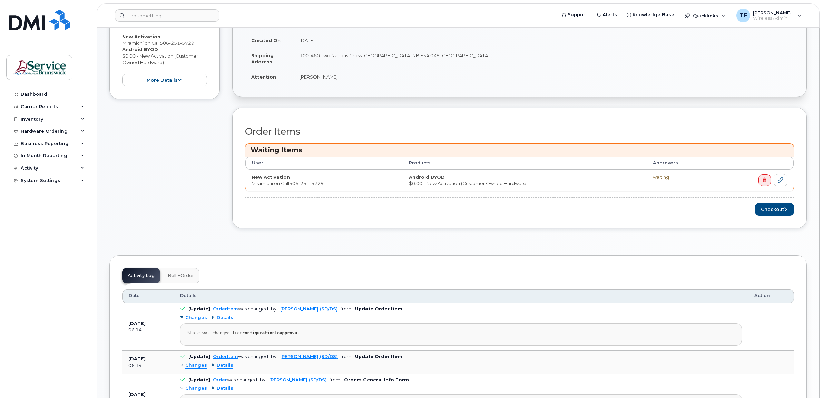
scroll to position [205, 0]
click at [769, 210] on button "Checkout" at bounding box center [774, 209] width 39 height 13
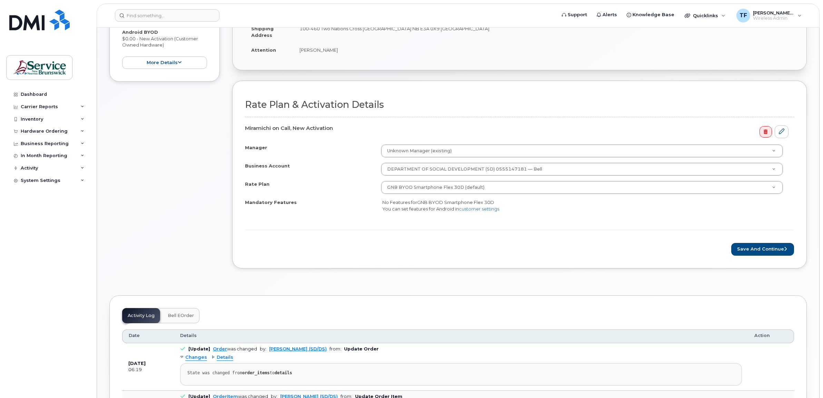
scroll to position [181, 0]
click at [768, 250] on button "Save and Continue" at bounding box center [762, 247] width 63 height 13
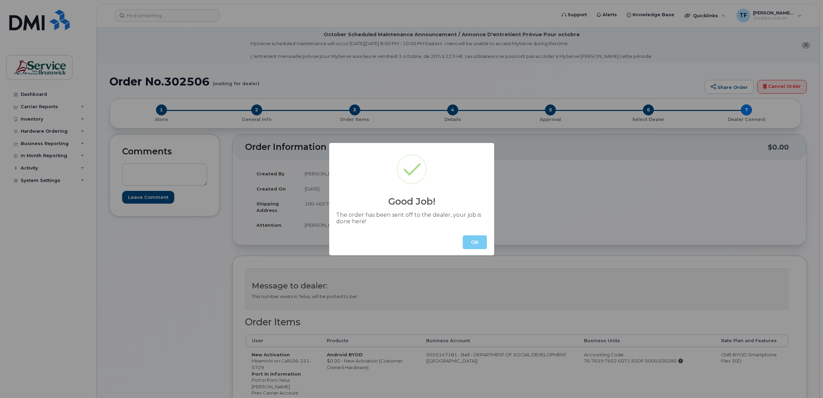
click at [473, 243] on button "OK" at bounding box center [475, 243] width 24 height 14
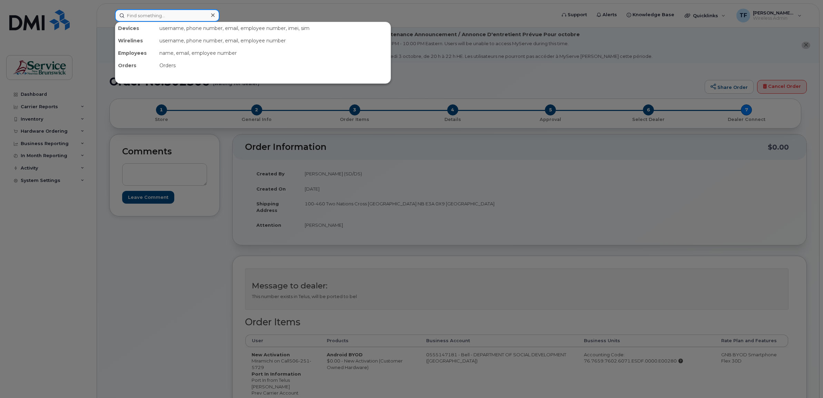
click at [143, 13] on input at bounding box center [167, 15] width 105 height 12
paste input "506-434-5971"
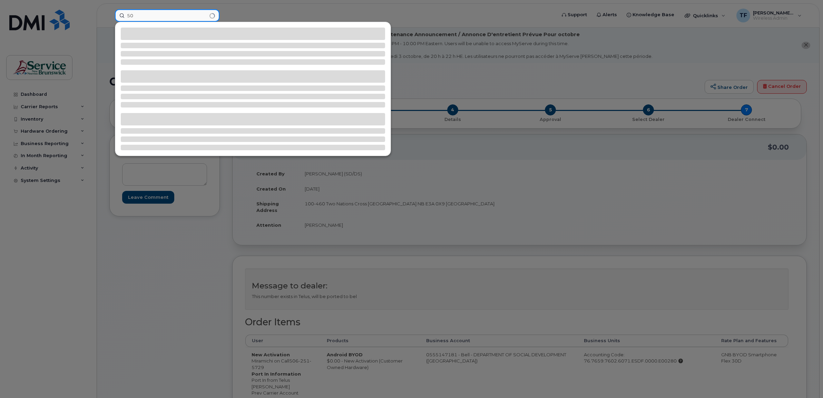
type input "5"
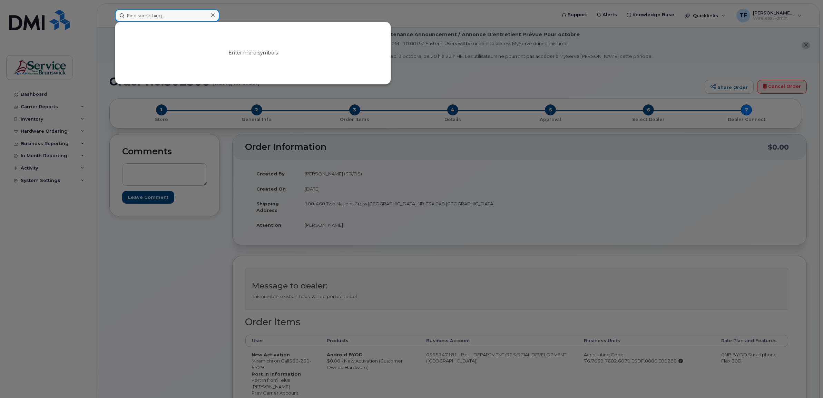
paste input "506-607-2687"
click at [137, 13] on input "506-607-2687" at bounding box center [167, 15] width 105 height 12
click at [147, 14] on input "5066072687" at bounding box center [167, 15] width 105 height 12
paste input "429"
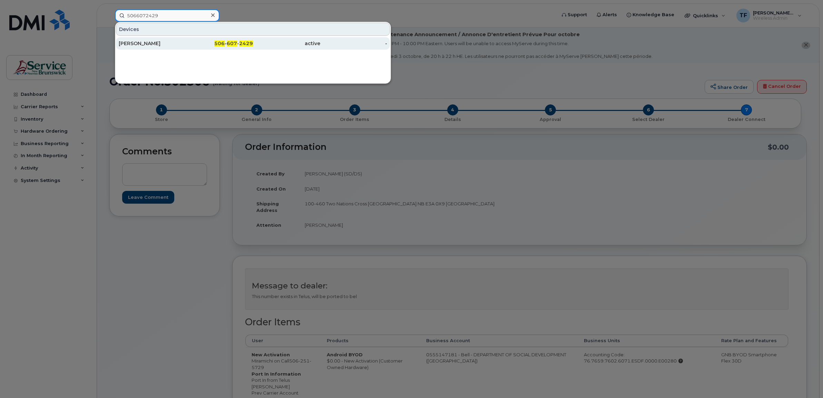
type input "5066072429"
click at [189, 40] on div "506 - 607 - 2429" at bounding box center [219, 43] width 67 height 7
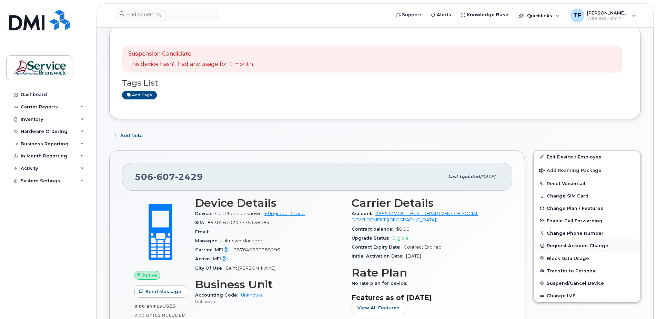
scroll to position [74, 0]
click at [586, 246] on button "Request Account Change" at bounding box center [587, 245] width 107 height 12
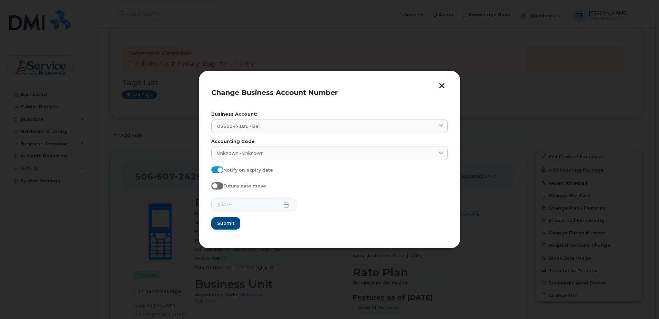
click at [438, 88] on button "button" at bounding box center [442, 86] width 10 height 7
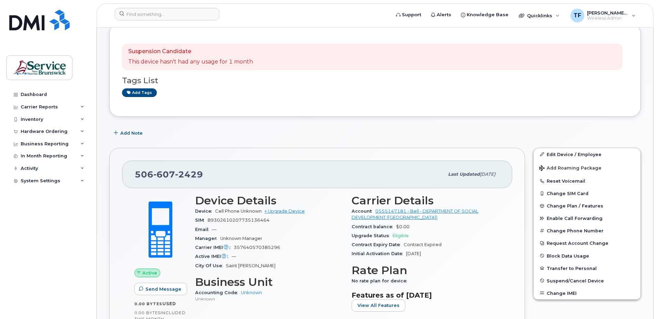
scroll to position [77, 0]
click at [598, 243] on button "Request Account Change" at bounding box center [587, 242] width 107 height 12
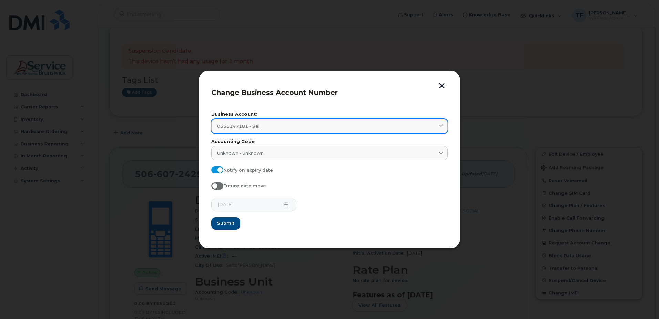
click at [441, 128] on icon at bounding box center [441, 126] width 4 height 4
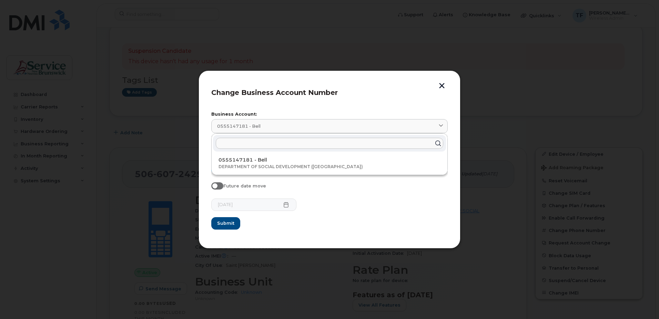
click at [306, 147] on input "text" at bounding box center [330, 143] width 228 height 11
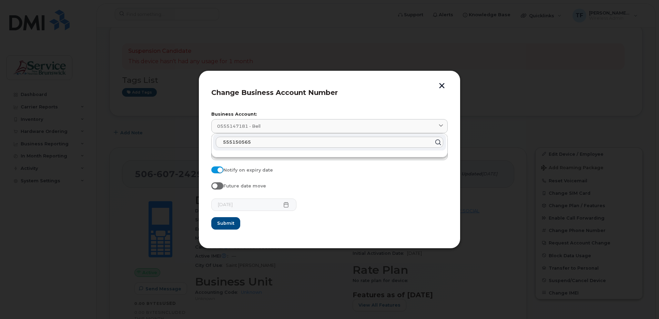
type input "555150565"
click at [316, 183] on div "Future date move" at bounding box center [329, 187] width 237 height 10
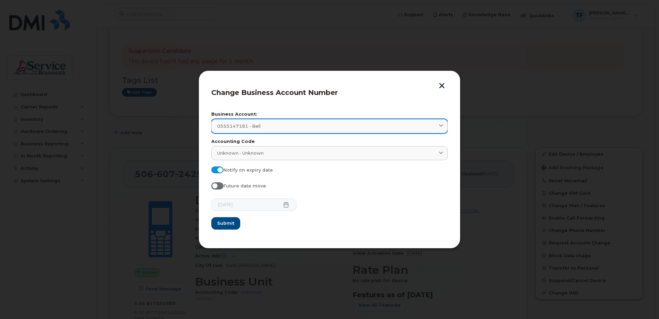
click at [334, 129] on div "0555147181 - Bell" at bounding box center [329, 126] width 225 height 7
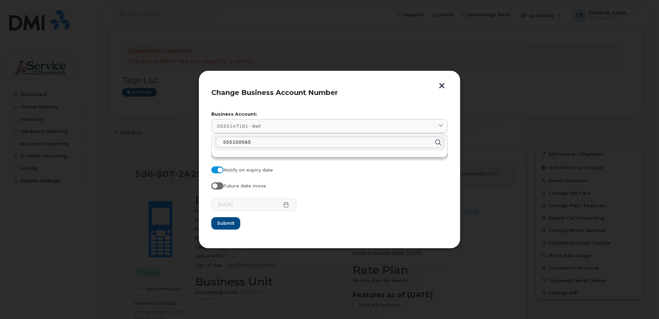
click at [277, 142] on input "555150565" at bounding box center [330, 142] width 228 height 11
click at [211, 217] on button "Submit" at bounding box center [225, 223] width 29 height 12
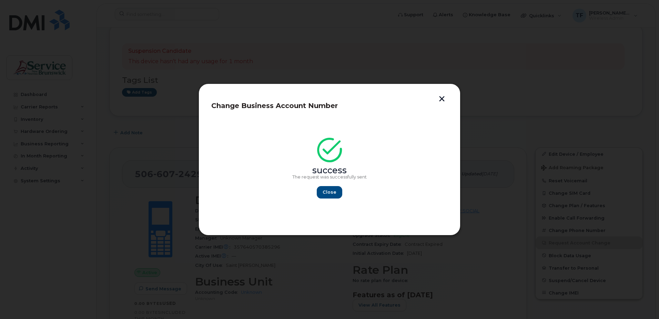
click at [442, 99] on button "button" at bounding box center [442, 99] width 10 height 7
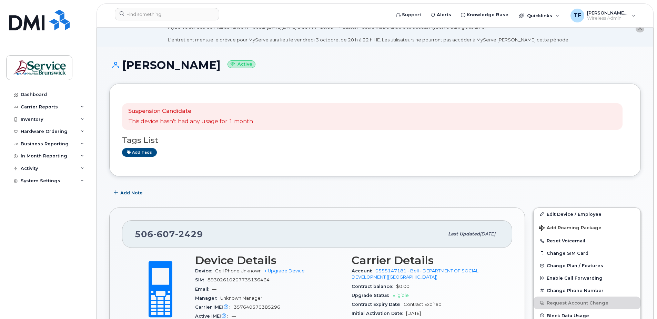
scroll to position [17, 0]
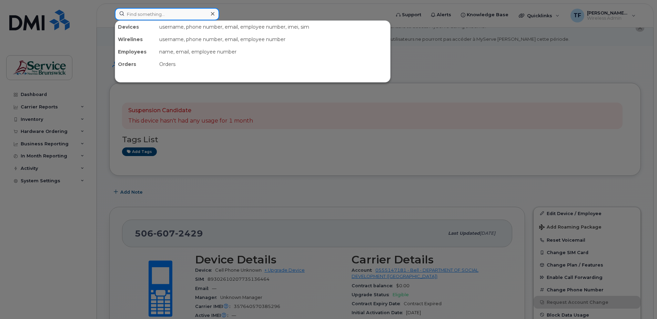
click at [135, 16] on input at bounding box center [167, 14] width 105 height 12
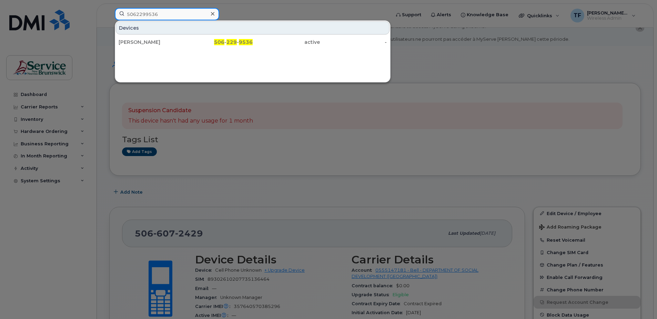
click at [147, 14] on input "5062299536" at bounding box center [167, 14] width 105 height 12
paste input "-476-8730"
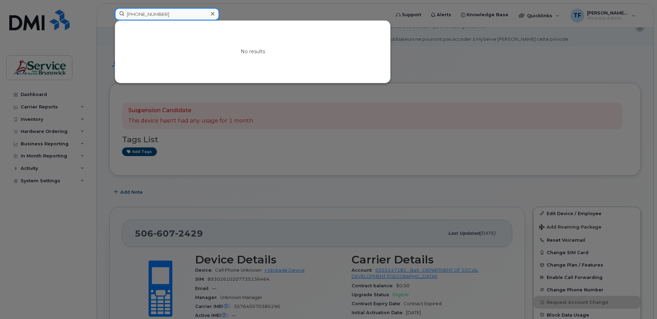
click at [153, 13] on input "[PHONE_NUMBER]" at bounding box center [167, 14] width 105 height 12
paste input "4345971"
type input "506434597"
